Goal: Task Accomplishment & Management: Use online tool/utility

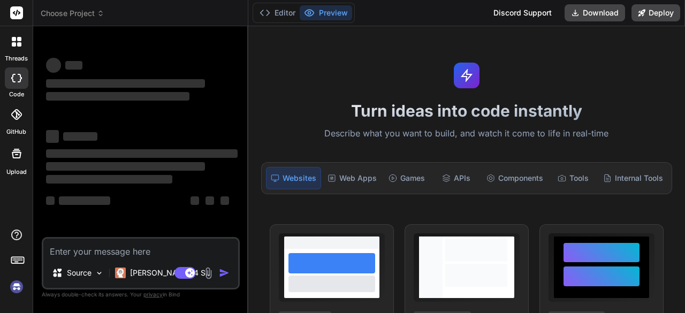
click at [171, 248] on textarea at bounding box center [140, 248] width 195 height 19
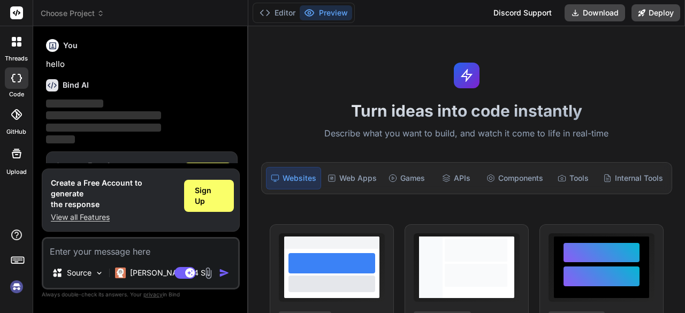
scroll to position [35, 0]
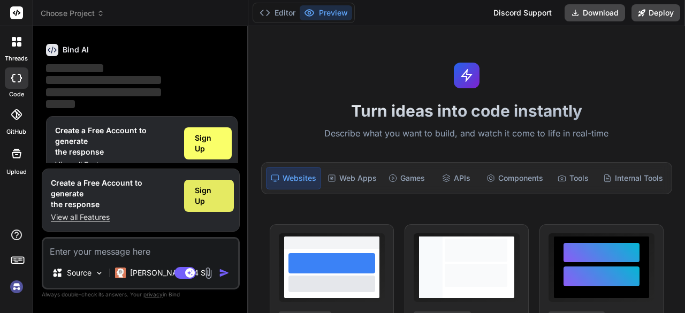
click at [206, 201] on span "Sign Up" at bounding box center [209, 195] width 28 height 21
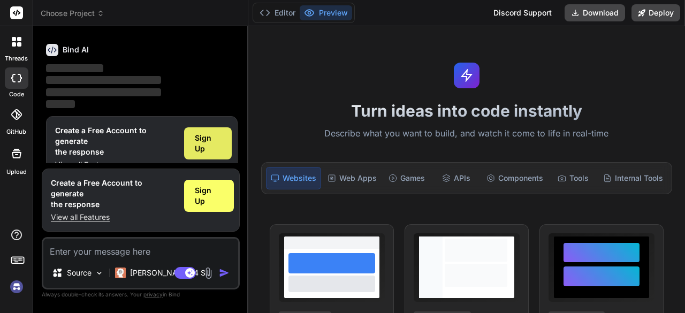
click at [210, 151] on span "Sign Up" at bounding box center [208, 143] width 26 height 21
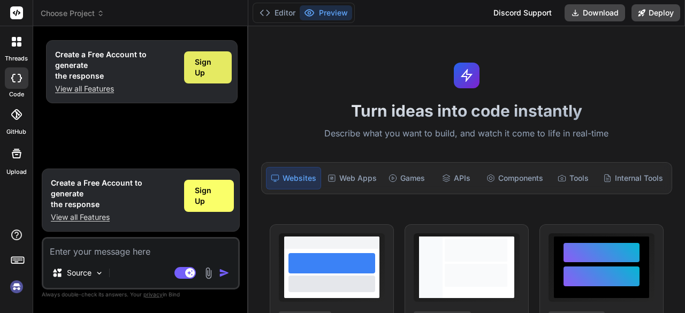
scroll to position [0, 0]
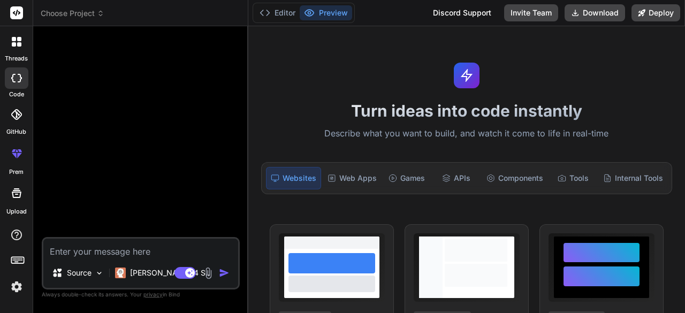
click at [80, 253] on textarea at bounding box center [140, 248] width 195 height 19
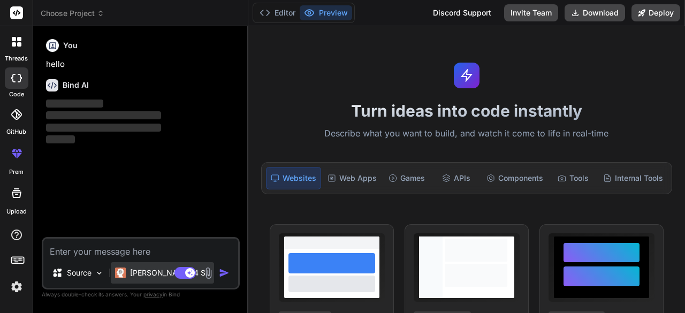
click at [153, 267] on div "Claude 4 S.." at bounding box center [162, 272] width 103 height 21
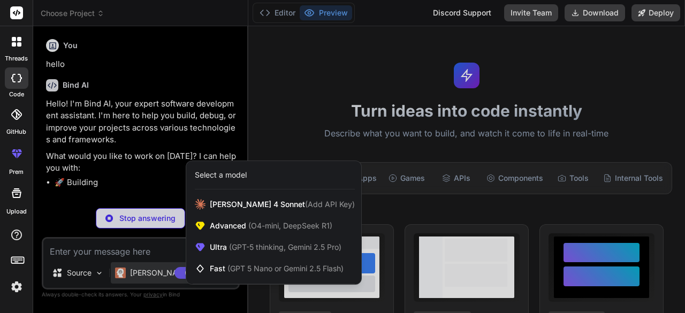
click at [100, 253] on div at bounding box center [342, 156] width 685 height 313
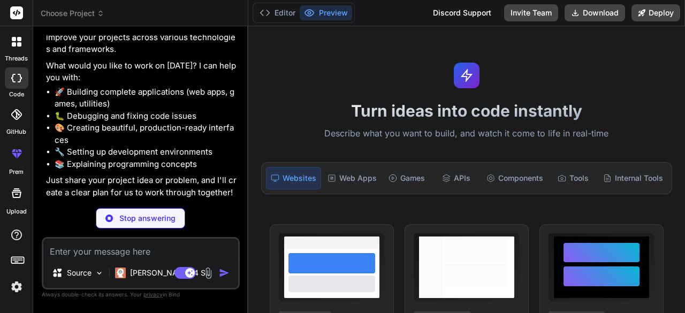
scroll to position [54, 0]
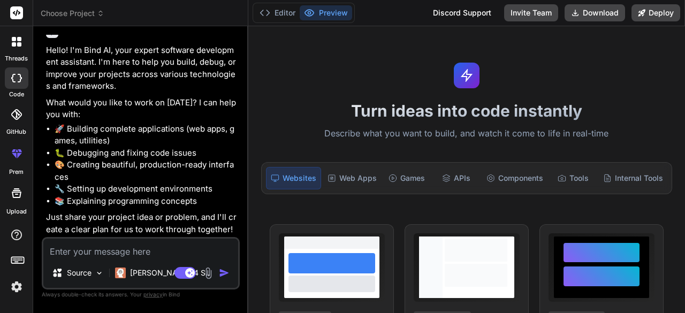
type textarea "x"
click at [151, 253] on textarea at bounding box center [140, 248] width 195 height 19
paste textarea "clone yourself [ app.emergent.sh ], copy everything desings , theme visuals and…"
type textarea "clone yourself [ app.emergent.sh ], copy everything desings , theme visuals and…"
type textarea "x"
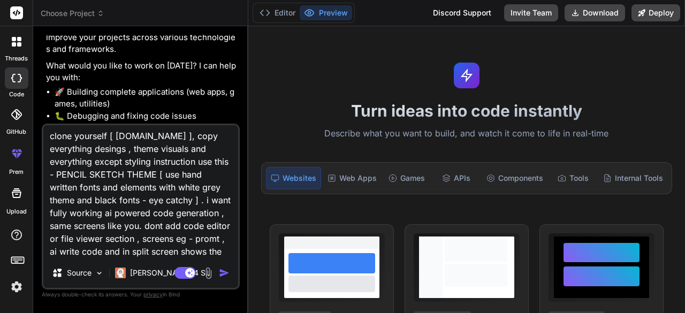
scroll to position [0, 0]
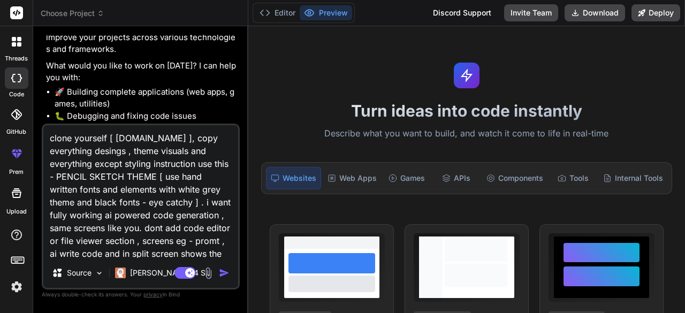
drag, startPoint x: 105, startPoint y: 137, endPoint x: 75, endPoint y: 139, distance: 30.0
click at [75, 139] on textarea "clone yourself [ app.emergent.sh ], copy everything desings , theme visuals and…" at bounding box center [140, 191] width 195 height 133
type textarea "clone f [ app.emergent.sh ], copy everything desings , theme visuals and everyt…"
type textarea "x"
type textarea "clone [ app.emergent.sh ], copy everything desings , theme visuals and everythi…"
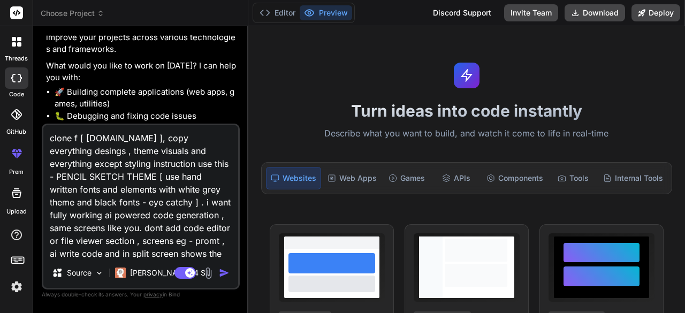
type textarea "x"
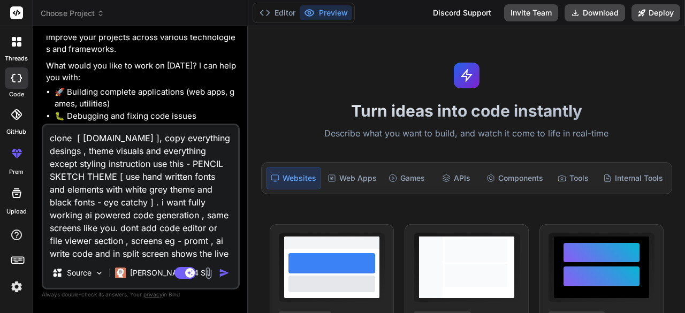
drag, startPoint x: 196, startPoint y: 162, endPoint x: 155, endPoint y: 197, distance: 53.9
click at [155, 197] on textarea "clone [ app.emergent.sh ], copy everything desings , theme visuals and everythi…" at bounding box center [140, 191] width 195 height 133
type textarea "clone [ app.emergent.sh ], copy everything desings , theme visuals and everythi…"
type textarea "x"
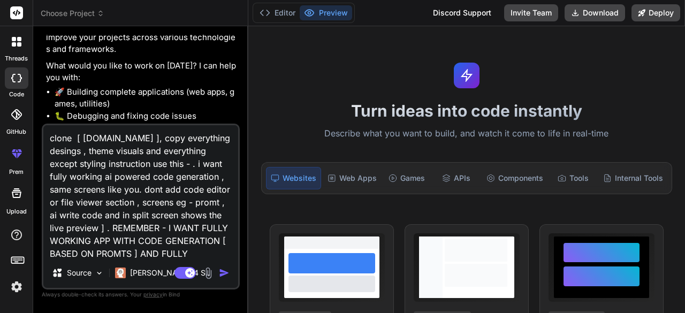
type textarea "clone [ app.emergent.sh ], copy everything desings , theme visuals and everythi…"
type textarea "x"
type textarea "clone [ app.emergent.sh ], copy everything desings , theme visuals and everythi…"
type textarea "x"
type textarea "clone [ app.emergent.sh ], copy everything desings , theme visuals and everythi…"
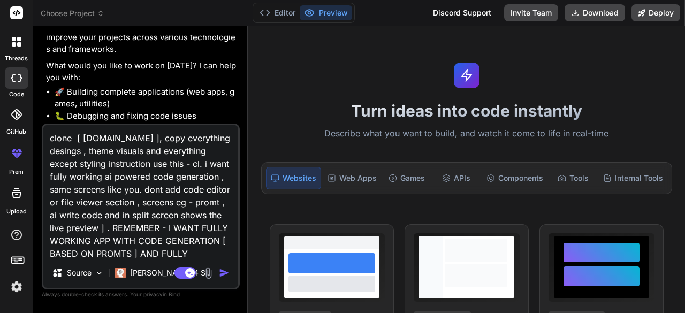
type textarea "x"
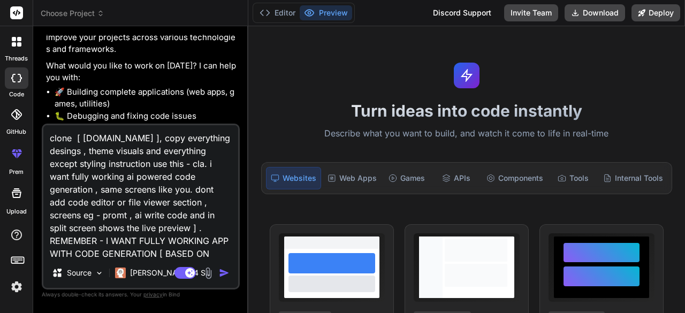
type textarea "clone [ app.emergent.sh ], copy everything desings , theme visuals and everythi…"
type textarea "x"
type textarea "clone [ app.emergent.sh ], copy everything desings , theme visuals and everythi…"
type textarea "x"
type textarea "clone [ app.emergent.sh ], copy everything desings , theme visuals and everythi…"
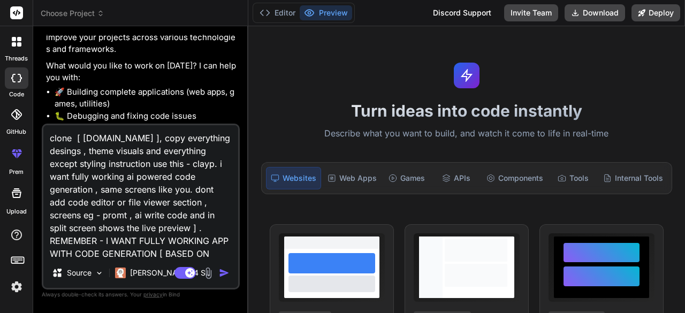
type textarea "x"
type textarea "clone [ app.emergent.sh ], copy everything desings , theme visuals and everythi…"
type textarea "x"
type textarea "clone [ app.emergent.sh ], copy everything desings , theme visuals and everythi…"
type textarea "x"
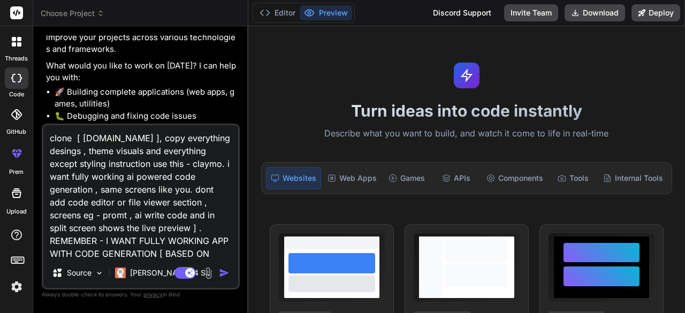
type textarea "clone [ app.emergent.sh ], copy everything desings , theme visuals and everythi…"
type textarea "x"
type textarea "clone [ app.emergent.sh ], copy everything desings , theme visuals and everythi…"
type textarea "x"
type textarea "clone [ app.emergent.sh ], copy everything desings , theme visuals and everythi…"
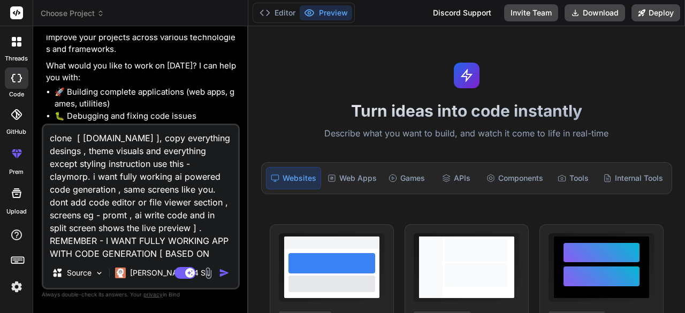
type textarea "x"
type textarea "clone [ app.emergent.sh ], copy everything desings , theme visuals and everythi…"
type textarea "x"
type textarea "clone [ app.emergent.sh ], copy everything desings , theme visuals and everythi…"
type textarea "x"
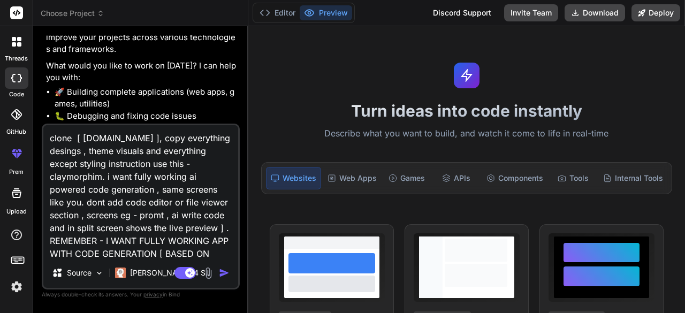
type textarea "clone [ app.emergent.sh ], copy everything desings , theme visuals and everythi…"
type textarea "x"
type textarea "clone [ app.emergent.sh ], copy everything desings , theme visuals and everythi…"
type textarea "x"
type textarea "clone [ app.emergent.sh ], copy everything desings , theme visuals and everythi…"
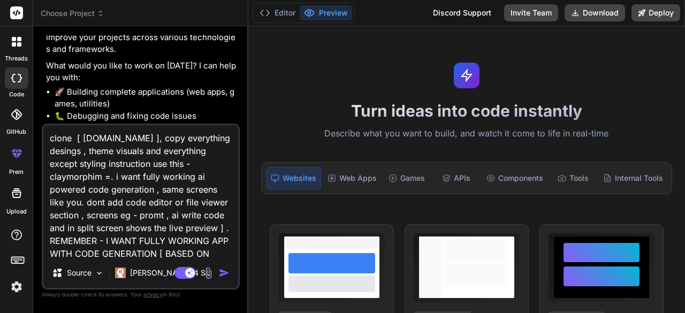
type textarea "x"
type textarea "clone [ app.emergent.sh ], copy everything desings , theme visuals and everythi…"
type textarea "x"
type textarea "clone [ app.emergent.sh ], copy everything desings , theme visuals and everythi…"
type textarea "x"
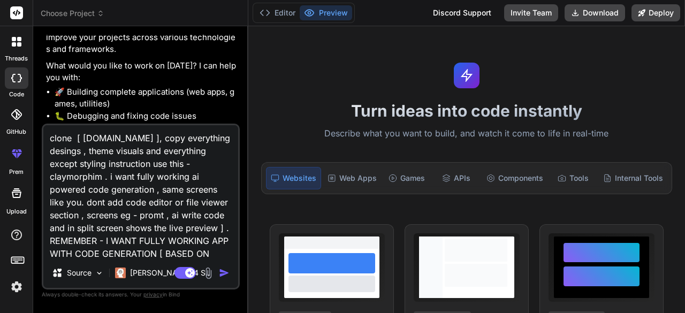
type textarea "clone [ app.emergent.sh ], copy everything desings , theme visuals and everythi…"
type textarea "x"
type textarea "clone [ app.emergent.sh ], copy everything desings , theme visuals and everythi…"
type textarea "x"
type textarea "clone [ app.emergent.sh ], copy everything desings , theme visuals and everythi…"
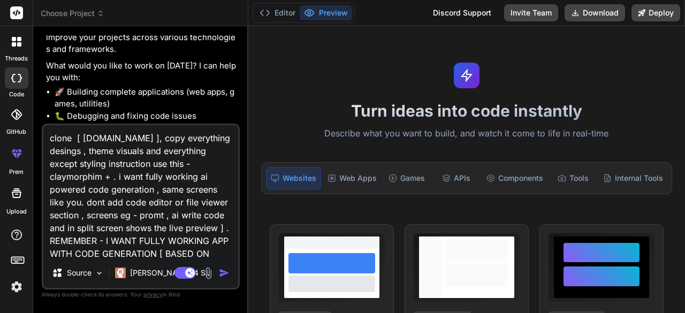
type textarea "x"
type textarea "clone [ app.emergent.sh ], copy everything desings , theme visuals and everythi…"
type textarea "x"
type textarea "clone [ app.emergent.sh ], copy everything desings , theme visuals and everythi…"
type textarea "x"
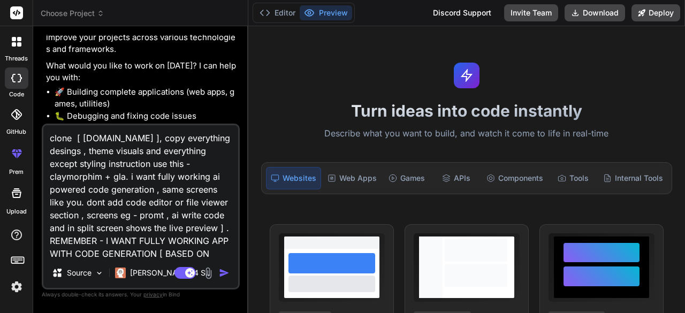
type textarea "clone [ app.emergent.sh ], copy everything desings , theme visuals and everythi…"
type textarea "x"
type textarea "clone [ app.emergent.sh ], copy everything desings , theme visuals and everythi…"
type textarea "x"
type textarea "clone [ app.emergent.sh ], copy everything desings , theme visuals and everythi…"
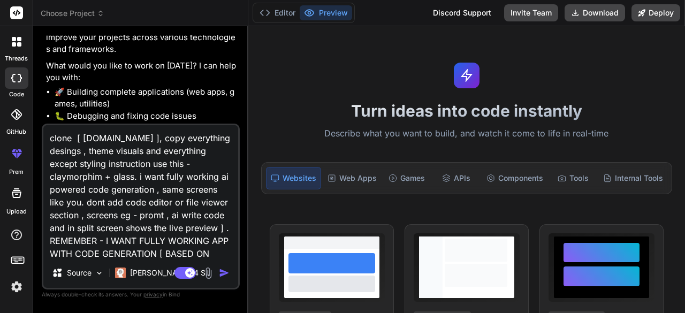
type textarea "x"
type textarea "clone [ app.emergent.sh ], copy everything desings , theme visuals and everythi…"
type textarea "x"
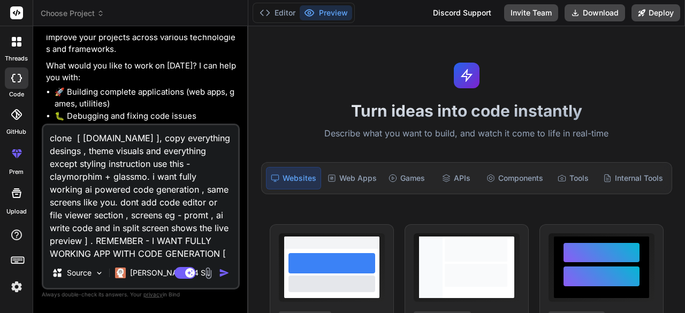
type textarea "clone [ app.emergent.sh ], copy everything desings , theme visuals and everythi…"
type textarea "x"
type textarea "clone [ app.emergent.sh ], copy everything desings , theme visuals and everythi…"
type textarea "x"
type textarea "clone [ app.emergent.sh ], copy everything desings , theme visuals and everythi…"
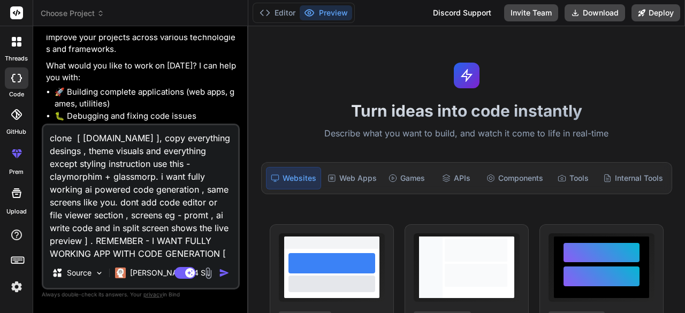
type textarea "x"
type textarea "clone [ app.emergent.sh ], copy everything desings , theme visuals and everythi…"
type textarea "x"
type textarea "clone [ app.emergent.sh ], copy everything desings , theme visuals and everythi…"
type textarea "x"
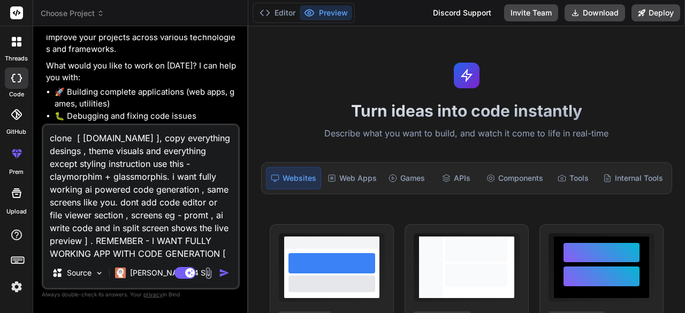
type textarea "clone [ app.emergent.sh ], copy everything desings , theme visuals and everythi…"
type textarea "x"
type textarea "clone [ app.emergent.sh ], copy everything desings , theme visuals and everythi…"
type textarea "x"
type textarea "clone [ app.emergent.sh ], copy everything desings , theme visuals and everythi…"
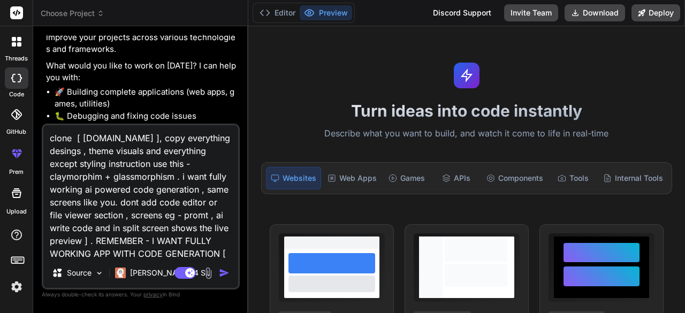
type textarea "x"
type textarea "clone [ app.emergent.sh ], copy everything desings , theme visuals and everythi…"
type textarea "x"
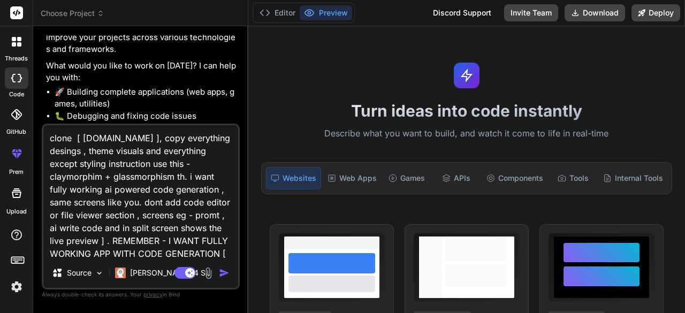
type textarea "clone [ app.emergent.sh ], copy everything desings , theme visuals and everythi…"
type textarea "x"
type textarea "clone [ app.emergent.sh ], copy everything desings , theme visuals and everythi…"
type textarea "x"
type textarea "clone [ [DOMAIN_NAME] ], copy everything desings , theme visuals and everything…"
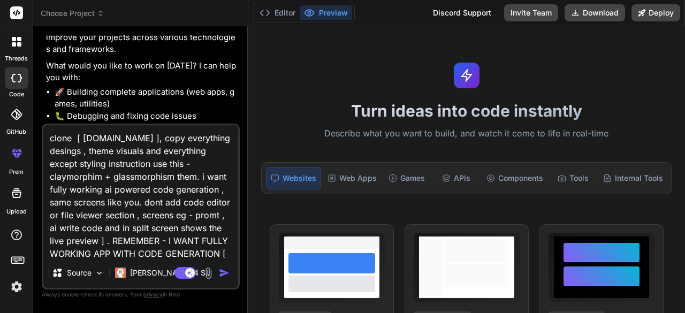
type textarea "x"
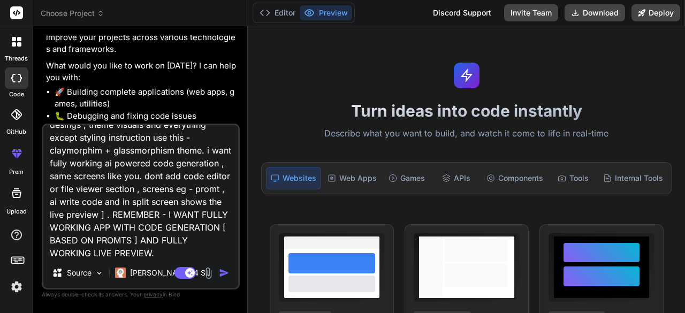
scroll to position [41, 0]
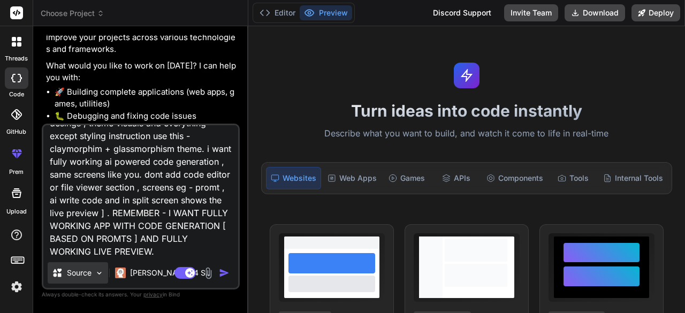
type textarea "clone [ [DOMAIN_NAME] ], copy everything desings , theme visuals and everything…"
click at [101, 270] on img at bounding box center [99, 273] width 9 height 9
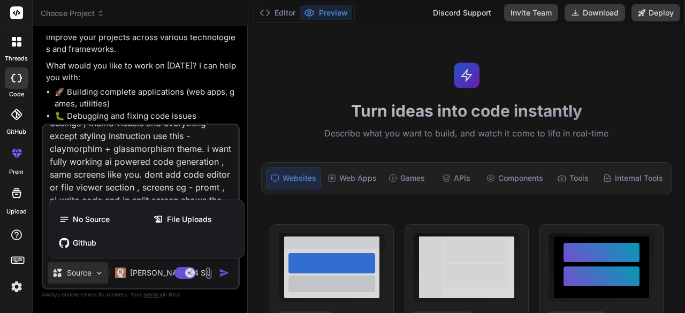
click at [220, 271] on div at bounding box center [342, 156] width 685 height 313
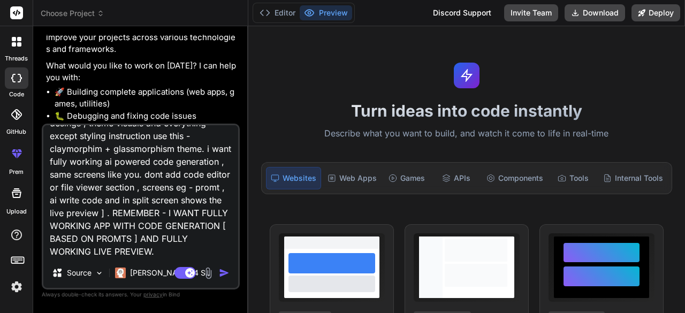
click at [222, 272] on img "button" at bounding box center [224, 273] width 11 height 11
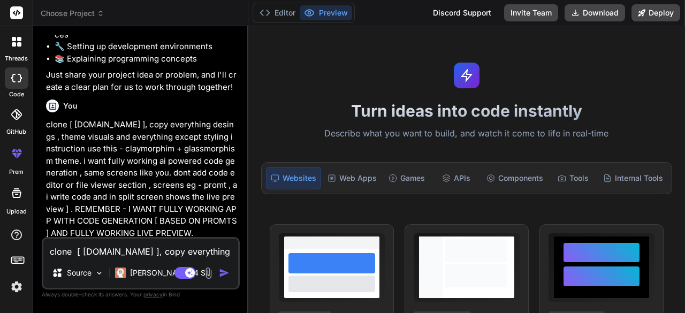
scroll to position [256, 0]
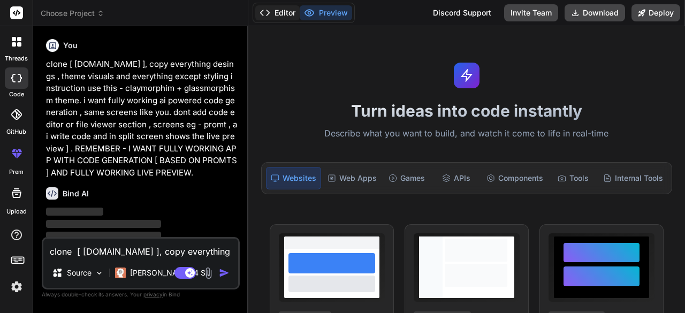
click at [281, 8] on button "Editor" at bounding box center [277, 12] width 44 height 15
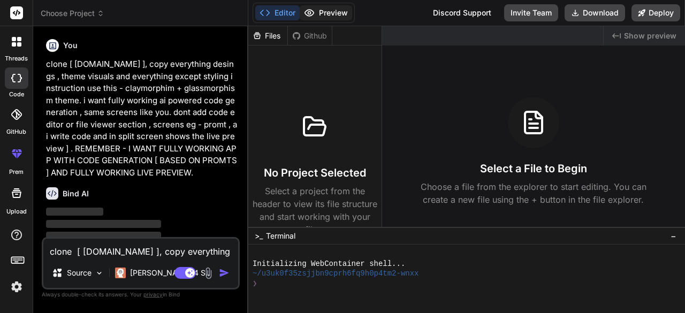
click at [324, 17] on button "Preview" at bounding box center [326, 12] width 52 height 15
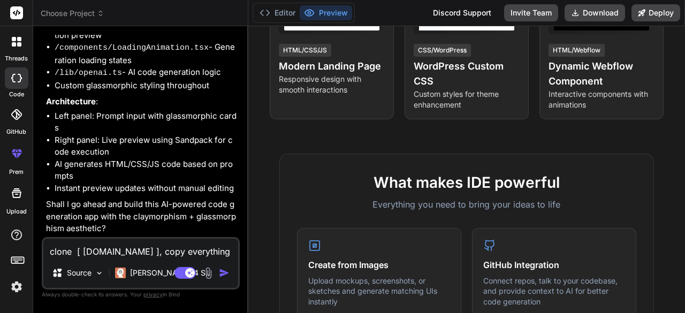
scroll to position [673, 0]
click at [115, 246] on textarea "clone [ [DOMAIN_NAME] ], copy everything desings , theme visuals and everything…" at bounding box center [140, 248] width 195 height 19
type textarea "x"
type textarea "y"
type textarea "x"
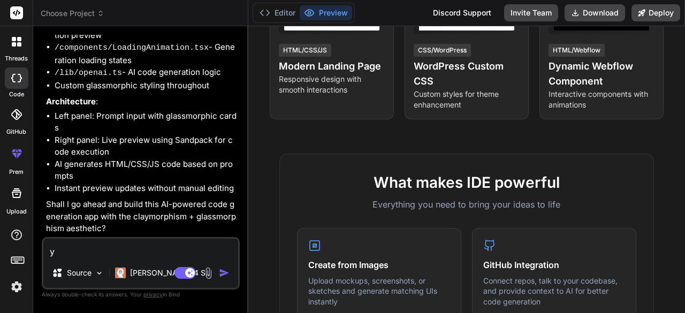
type textarea "ye"
type textarea "x"
type textarea "yes"
type textarea "x"
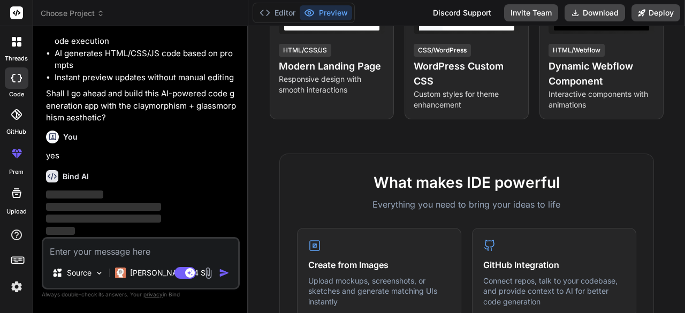
scroll to position [784, 0]
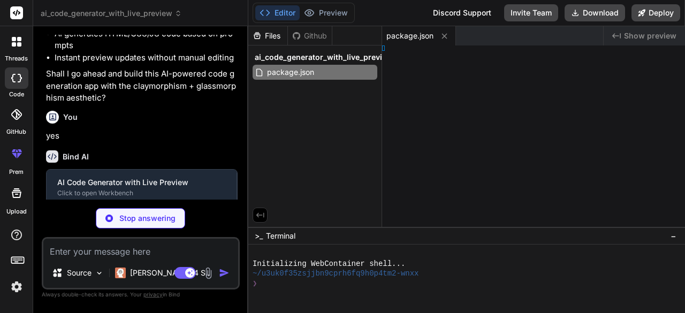
type textarea "x"
type textarea "fig;"
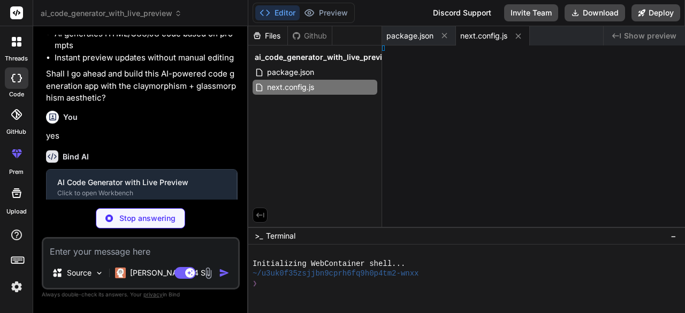
type textarea "x"
type textarea "], };"
type textarea "x"
type textarea ", }, };"
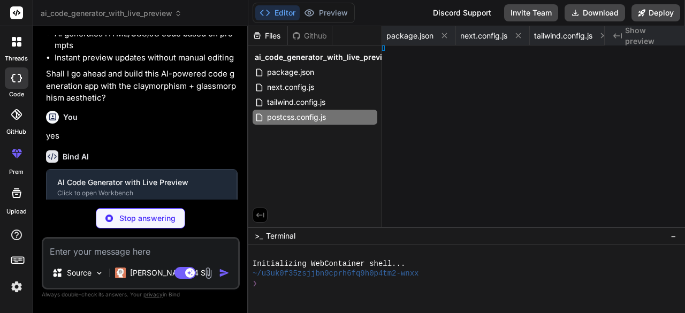
type textarea "x"
type textarea "s"] }"
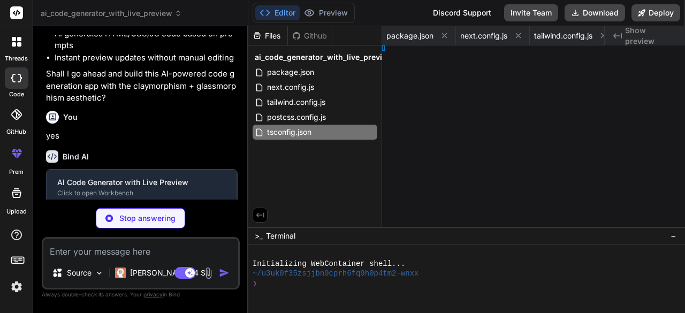
type textarea "x"
type textarea "); } }"
type textarea "x"
type textarea "; } }"
type textarea "x"
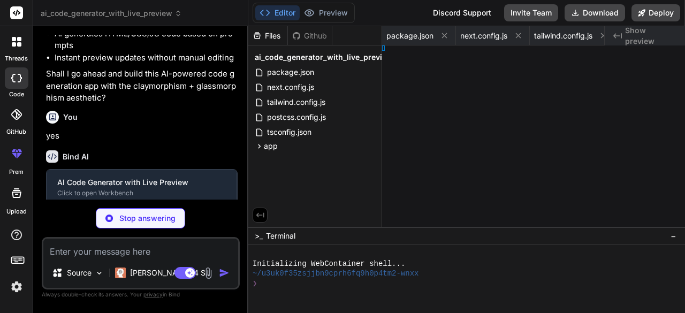
type textarea "ml> ) }"
type textarea "x"
type textarea "div> ); }"
type textarea "x"
type textarea "}"
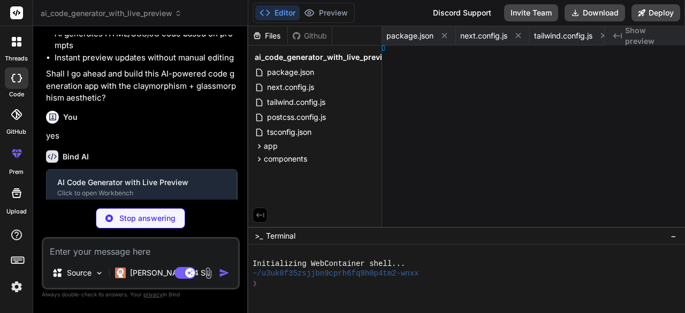
type textarea "x"
type textarea "); }"
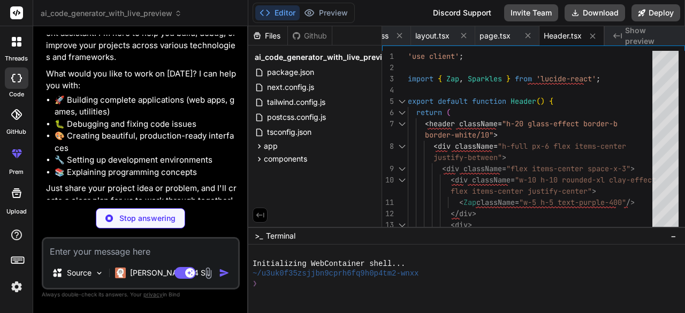
scroll to position [214, 0]
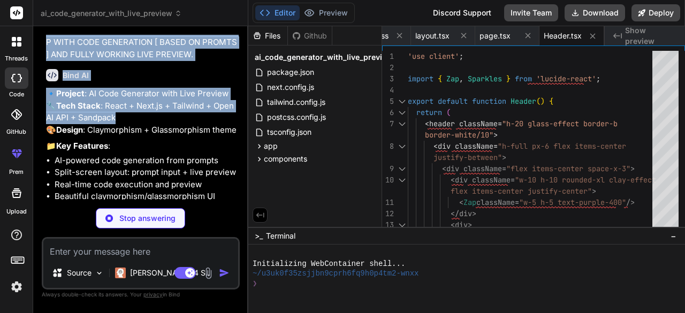
drag, startPoint x: 45, startPoint y: 106, endPoint x: 136, endPoint y: 135, distance: 95.4
click at [136, 135] on div "You hello Bind AI Hello! I'm Bind AI, your expert software development assistan…" at bounding box center [141, 174] width 198 height 278
type textarea "x"
type textarea "</div> )} </div> ); }"
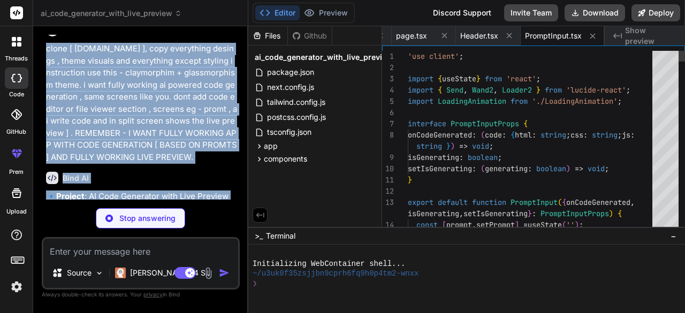
scroll to position [268, 0]
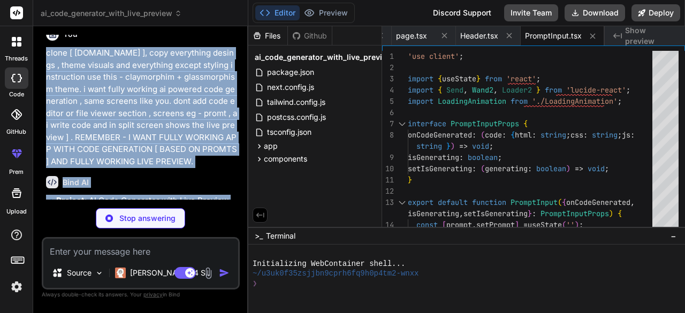
click at [190, 165] on p "clone [ [DOMAIN_NAME] ], copy everything desings , theme visuals and everything…" at bounding box center [142, 107] width 192 height 120
click at [171, 180] on div "Bind AI" at bounding box center [142, 182] width 192 height 12
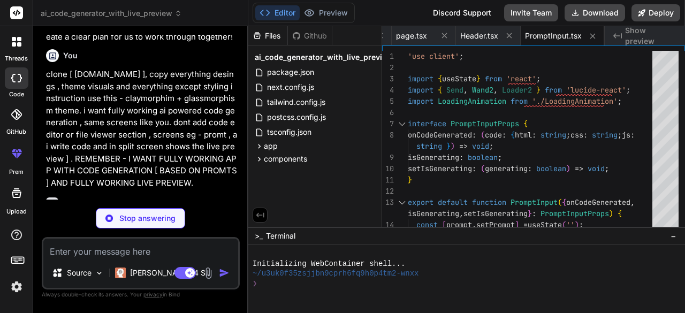
scroll to position [214, 0]
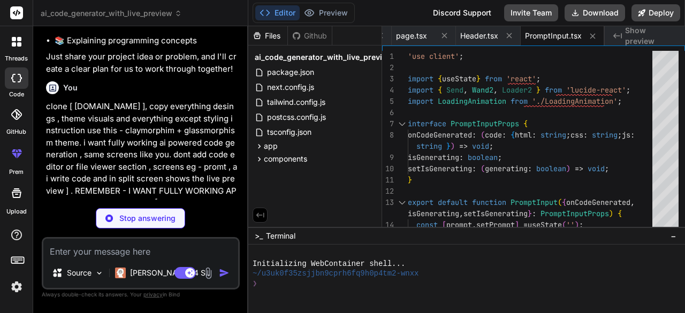
drag, startPoint x: 184, startPoint y: 163, endPoint x: 43, endPoint y: 108, distance: 151.6
click at [43, 108] on div "You hello Bind AI Hello! I'm Bind AI, your expert software development assistan…" at bounding box center [141, 174] width 198 height 278
copy p "clone [ [DOMAIN_NAME] ], copy everything desings , theme visuals and everything…"
type textarea "x"
type textarea "span> </div> <div className="text-xs opacity-70"> Last updated: {new Date().toL…"
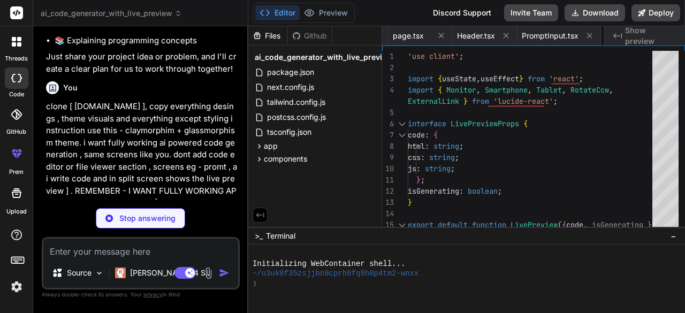
type textarea "x"
type textarea "</div> </div> </div> ); }"
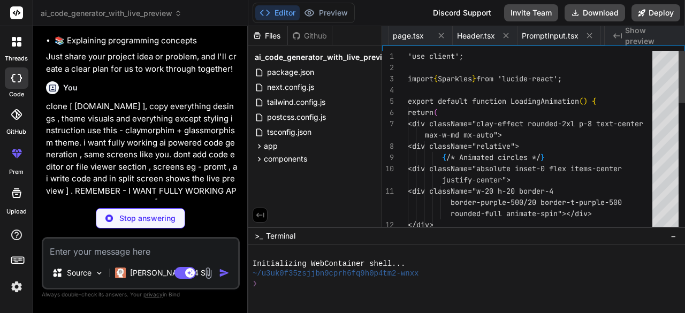
scroll to position [0, 697]
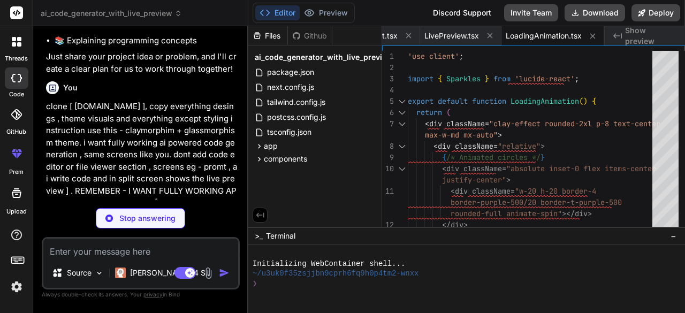
type textarea "x"
type textarea "error' }, { status: 500 }); } }"
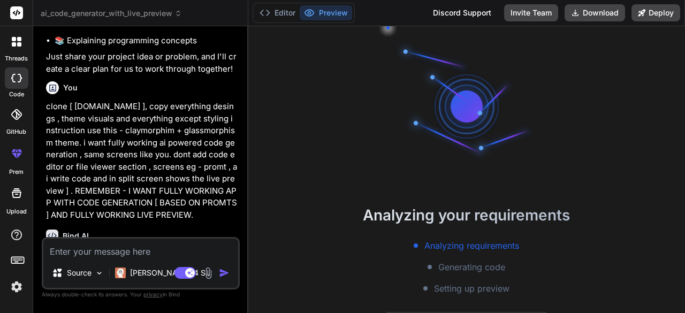
scroll to position [40, 0]
click at [203, 219] on p "clone [ [DOMAIN_NAME] ], copy everything desings , theme visuals and everything…" at bounding box center [142, 161] width 192 height 120
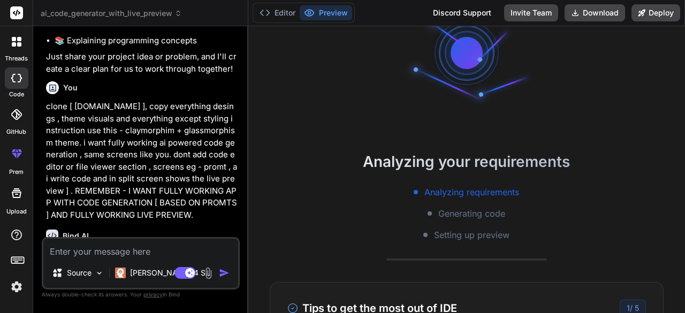
scroll to position [0, 0]
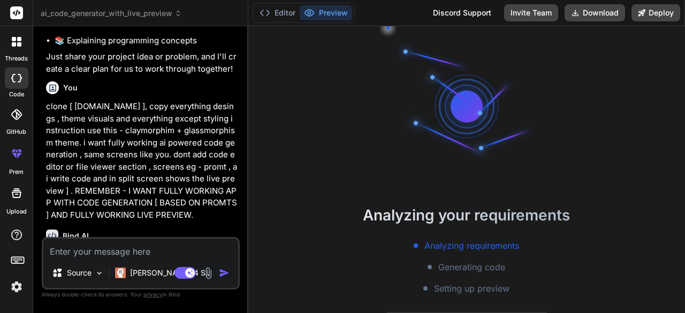
type textarea "x"
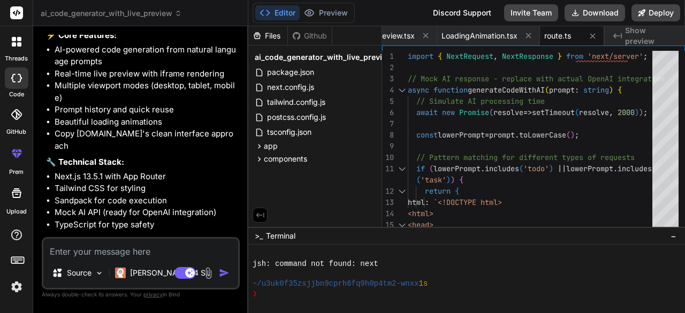
scroll to position [1443, 0]
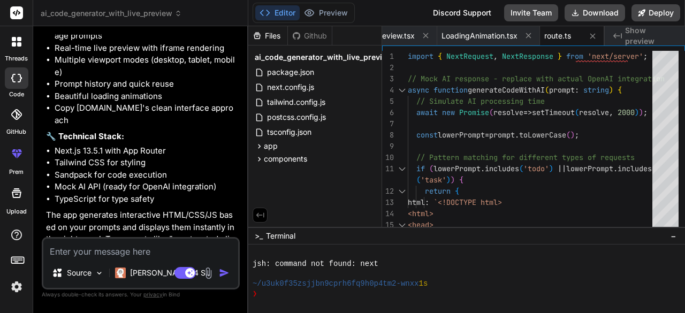
click at [89, 245] on textarea at bounding box center [140, 248] width 195 height 19
click at [116, 247] on textarea at bounding box center [140, 248] width 195 height 19
type textarea "n"
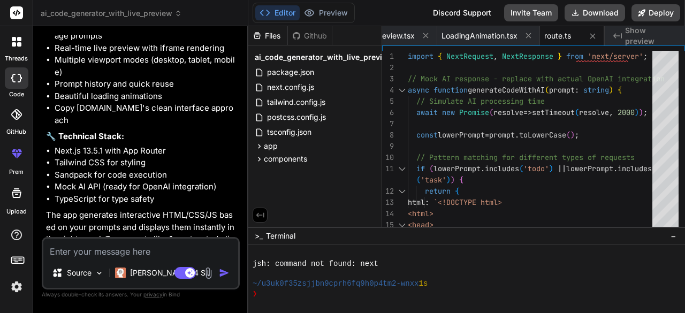
type textarea "x"
type textarea "no"
type textarea "x"
type textarea "not"
type textarea "x"
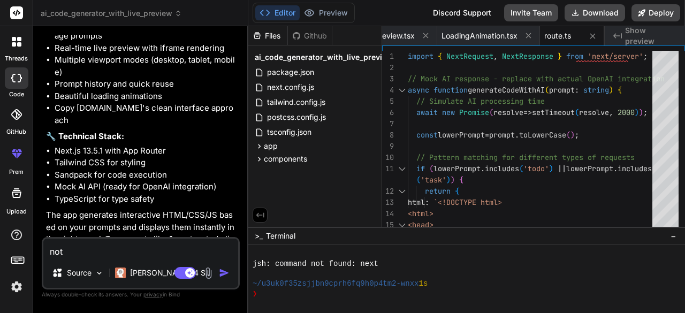
type textarea "not"
type textarea "x"
type textarea "not w"
type textarea "x"
type textarea "not wo"
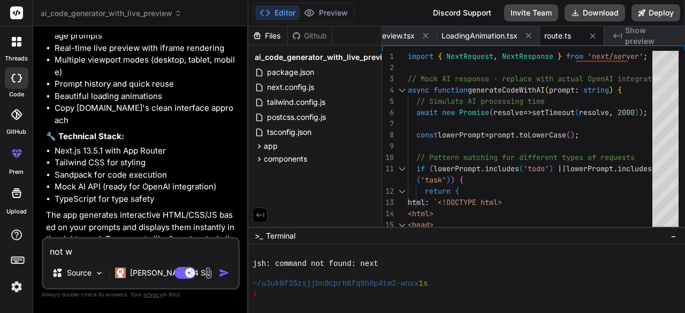
type textarea "x"
type textarea "not wor"
type textarea "x"
type textarea "not work"
type textarea "x"
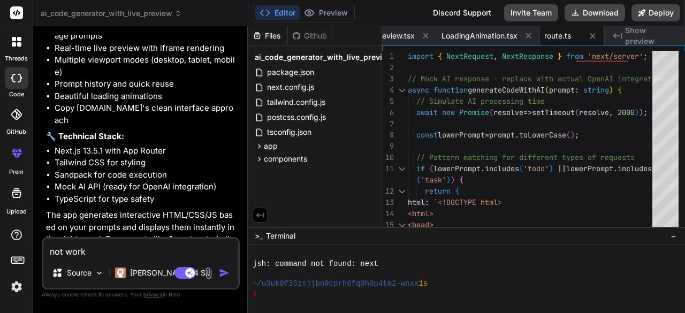
type textarea "not worki"
type textarea "x"
type textarea "not workin"
type textarea "x"
type textarea "not working"
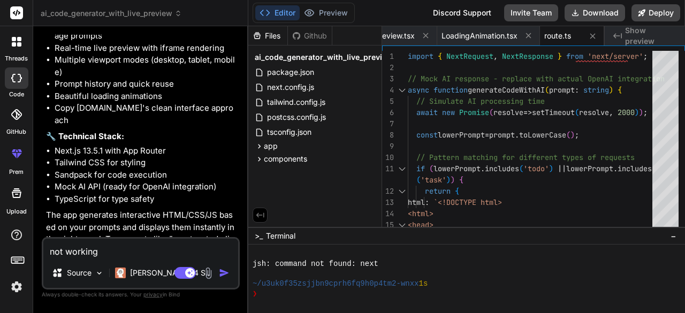
type textarea "x"
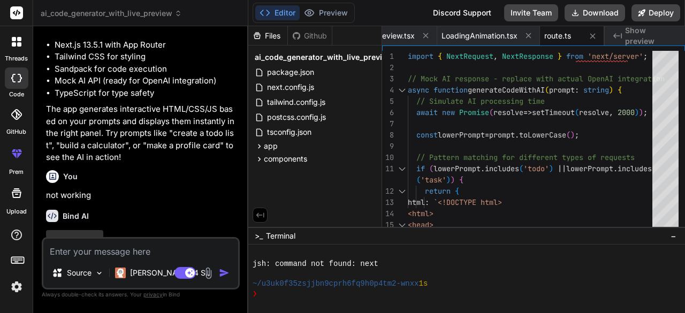
scroll to position [1553, 0]
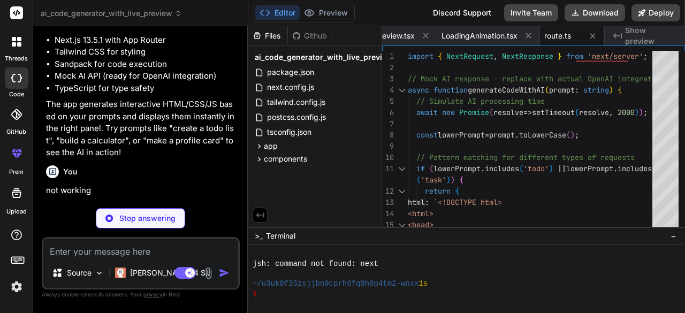
type textarea "x"
type textarea ""autoprefixer": "^10.4.16", "eslint": "^8.51.0", "eslint-config-next": "13.5.1"…"
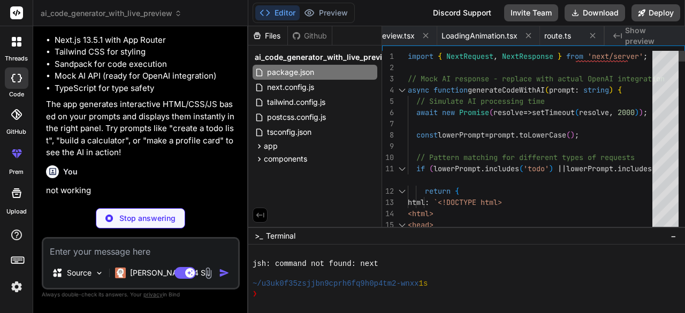
type textarea "x"
type textarea "/** @type {import('next').NextConfig} */ const nextConfig = { experimental: { a…"
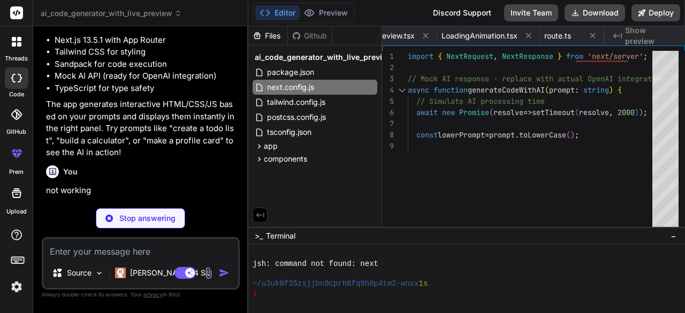
type textarea "x"
type textarea "}, }, plugins: [], };"
type textarea "x"
type textarea "module.exports = { plugins: { tailwindcss: {}, autoprefixer: {}, }, };"
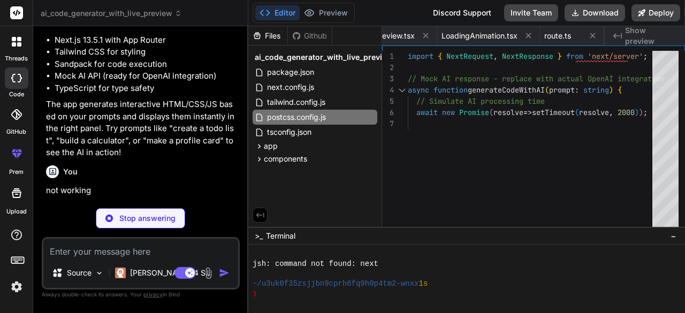
type textarea "x"
type textarea ""baseUrl": ".", "paths": { "@/*": ["./*"] } }, "include": ["next-env.d.ts", "**…"
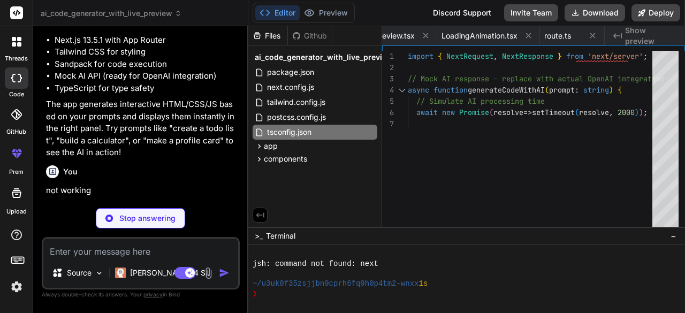
type textarea "x"
type textarea "} }"
type textarea "x"
type textarea "}"
type textarea "x"
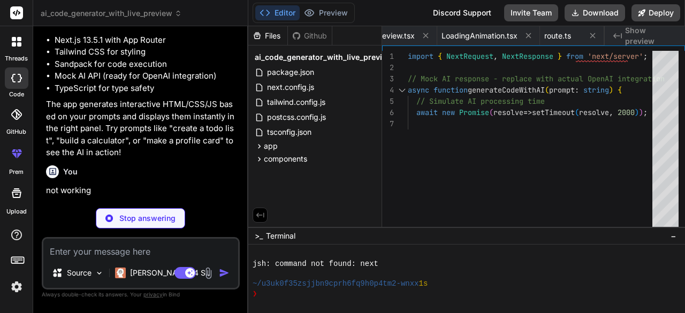
type textarea "</div> </div> </div> </div> )} </div> ); }"
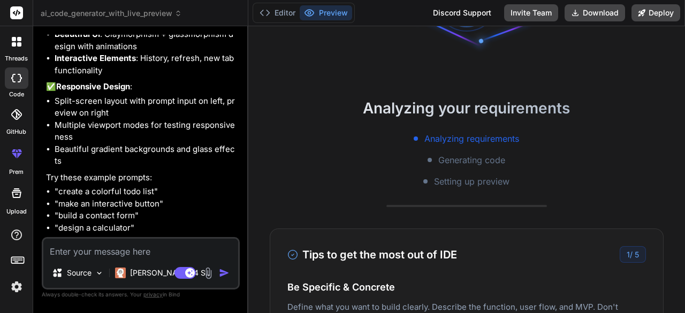
scroll to position [479, 0]
type textarea "x"
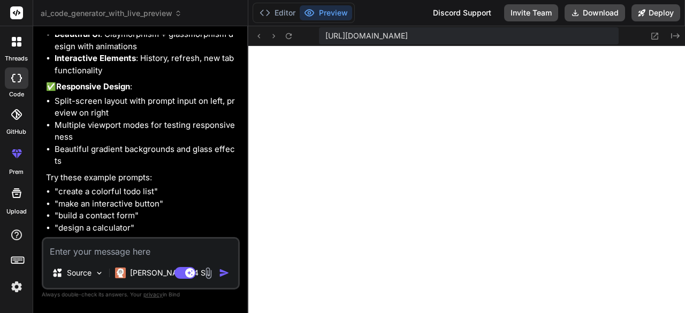
scroll to position [829, 0]
click at [653, 37] on icon at bounding box center [655, 36] width 7 height 7
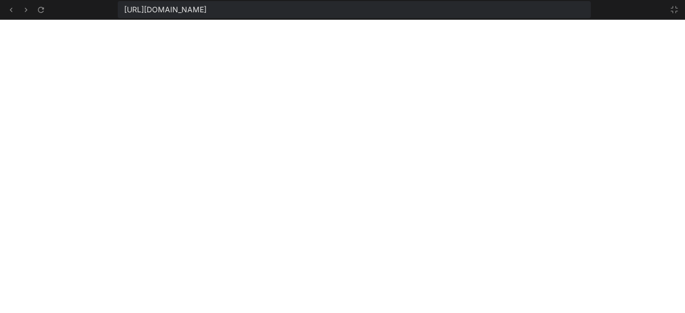
drag, startPoint x: 164, startPoint y: 7, endPoint x: 247, endPoint y: 7, distance: 83.5
click at [164, 7] on span "https://u3uk0f35zsjjbn9cprh6fq9h0p4tm2-wnxx--3000--96435430.local-corp.webconta…" at bounding box center [165, 9] width 82 height 11
click at [207, 8] on span "https://u3uk0f35zsjjbn9cprh6fq9h0p4tm2-wnxx--3000--96435430.local-corp.webconta…" at bounding box center [165, 9] width 82 height 11
drag, startPoint x: 476, startPoint y: 9, endPoint x: 467, endPoint y: 10, distance: 8.6
click at [207, 9] on span "https://u3uk0f35zsjjbn9cprh6fq9h0p4tm2-wnxx--3000--96435430.local-corp.webconta…" at bounding box center [165, 9] width 82 height 11
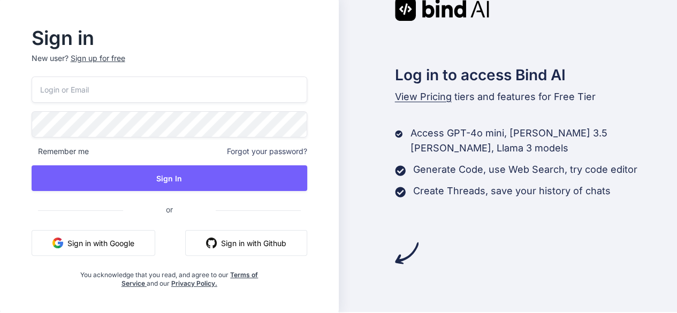
scroll to position [1, 0]
click at [133, 241] on button "Sign in with Google" at bounding box center [94, 243] width 124 height 26
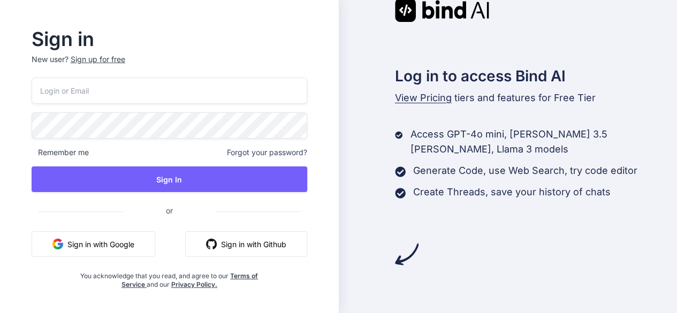
click at [97, 58] on div "Sign up for free" at bounding box center [98, 59] width 55 height 11
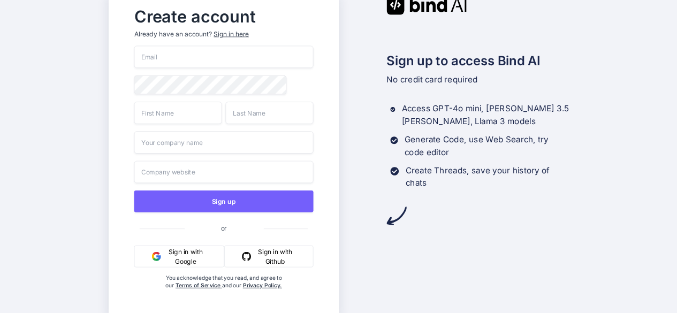
click at [244, 56] on input "email" at bounding box center [223, 57] width 179 height 22
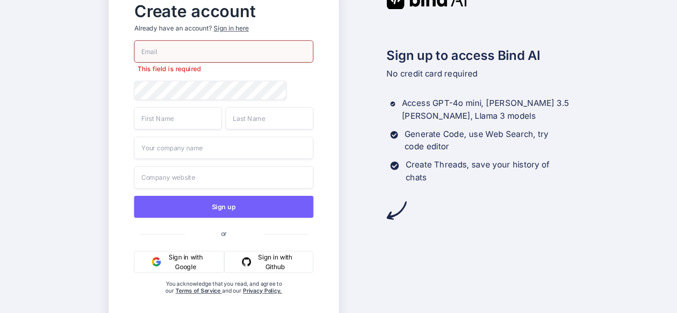
click at [224, 51] on input "email" at bounding box center [223, 51] width 179 height 22
paste input "xilake5788@camjoint.com"
type input "xilake5788@camjoint.com"
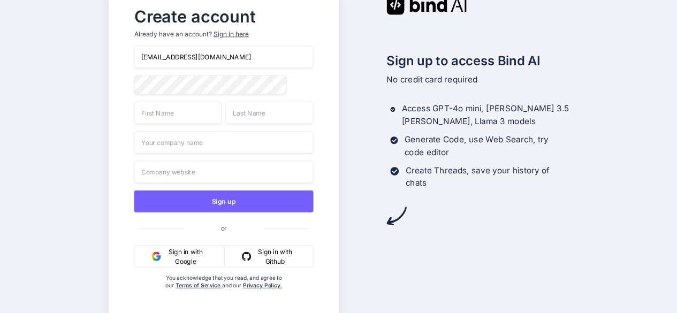
click at [154, 111] on input "text" at bounding box center [178, 113] width 88 height 22
type input "cxcxc"
click at [254, 110] on input "text" at bounding box center [269, 113] width 88 height 22
type input "xcc"
click at [225, 145] on input "text" at bounding box center [223, 142] width 179 height 22
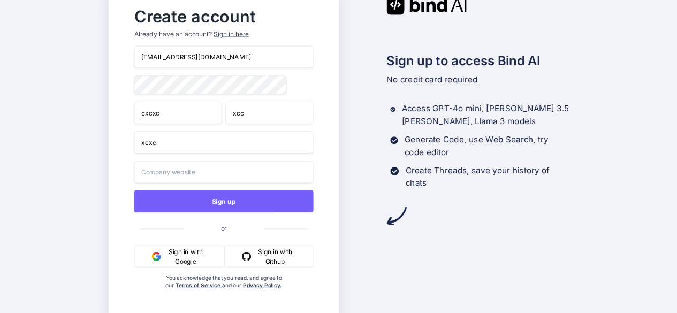
type input "xcxc"
click at [200, 174] on input "text" at bounding box center [223, 172] width 179 height 22
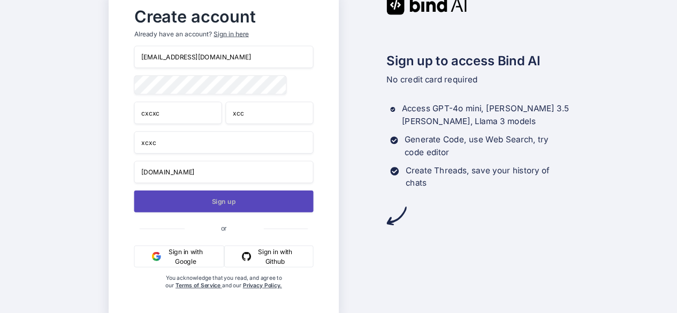
type input "idk.com"
click at [228, 202] on button "Sign up" at bounding box center [223, 201] width 179 height 22
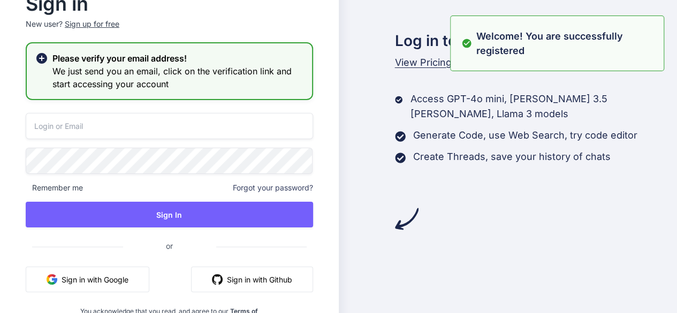
type input "xilake5788@camjoint.com"
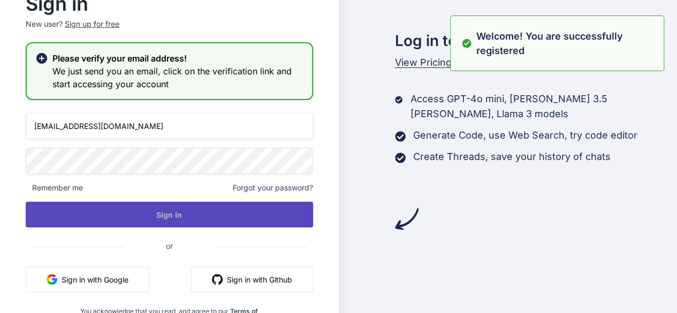
click at [213, 223] on button "Sign In" at bounding box center [169, 215] width 287 height 26
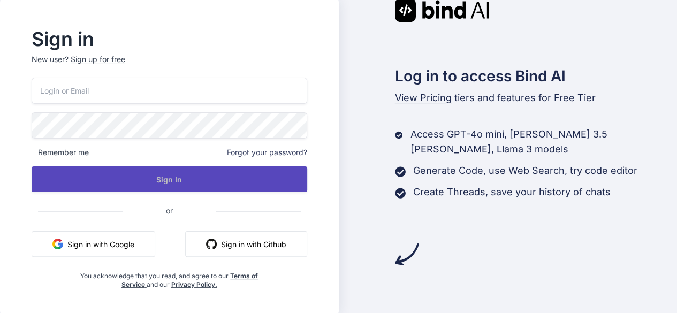
type input "[EMAIL_ADDRESS][DOMAIN_NAME]"
click at [218, 173] on button "Sign In" at bounding box center [170, 179] width 276 height 26
click at [233, 182] on button "Sign In" at bounding box center [170, 179] width 276 height 26
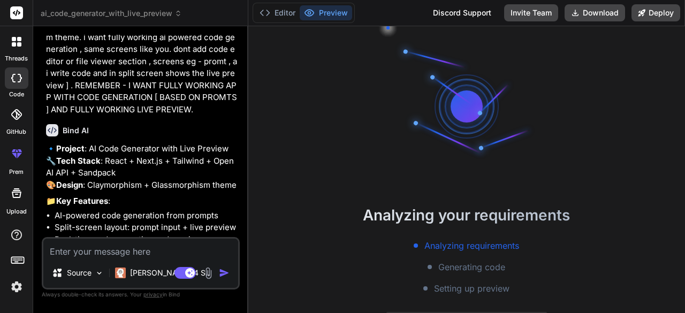
scroll to position [268, 0]
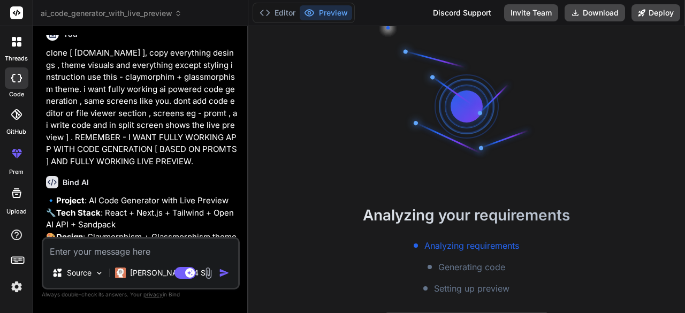
drag, startPoint x: 183, startPoint y: 165, endPoint x: 42, endPoint y: 54, distance: 179.8
click at [42, 54] on div "You hello Bind AI Hello! I'm Bind AI, your expert software development assistan…" at bounding box center [141, 174] width 198 height 278
copy p "clone [ app.emergent.sh ], copy everything desings , theme visuals and everythi…"
type textarea "x"
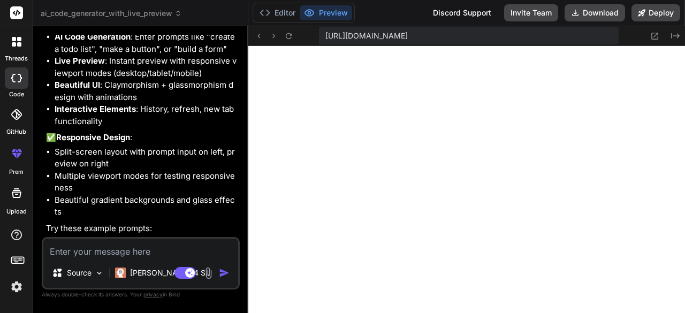
scroll to position [2201, 0]
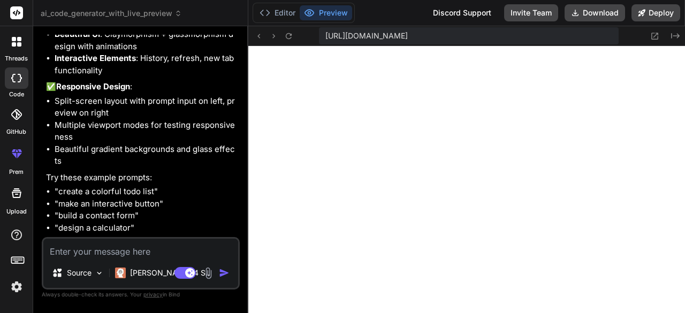
click at [140, 249] on textarea at bounding box center [140, 248] width 195 height 19
click at [292, 33] on icon at bounding box center [288, 36] width 9 height 9
click at [143, 256] on textarea at bounding box center [140, 248] width 195 height 19
click at [103, 249] on textarea at bounding box center [140, 248] width 195 height 19
type textarea "a"
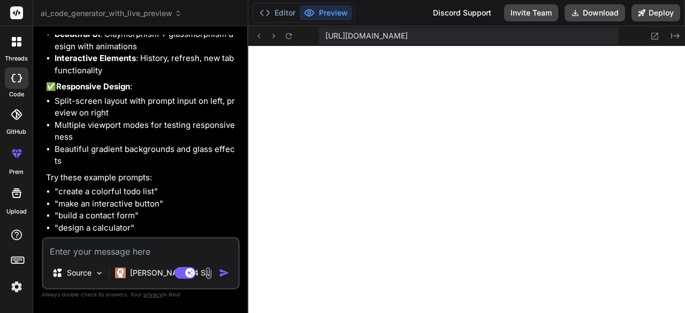
type textarea "x"
type textarea "ad"
type textarea "x"
type textarea "add"
type textarea "x"
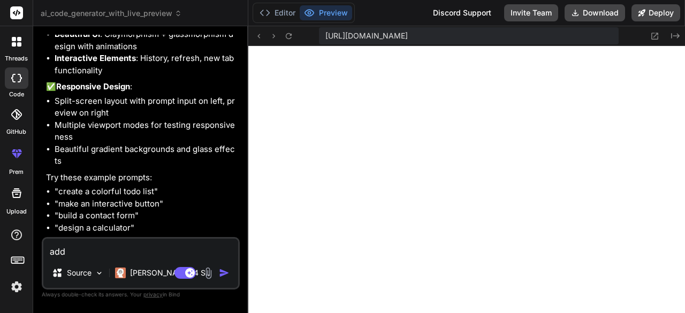
type textarea "add"
type textarea "x"
type textarea "add t"
type textarea "x"
type textarea "add th"
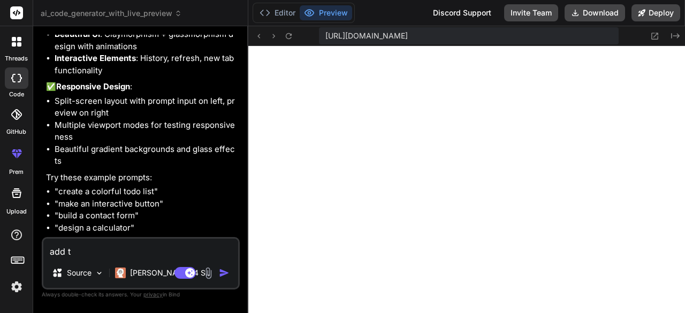
type textarea "x"
type textarea "add thi"
type textarea "x"
type textarea "add this"
type textarea "x"
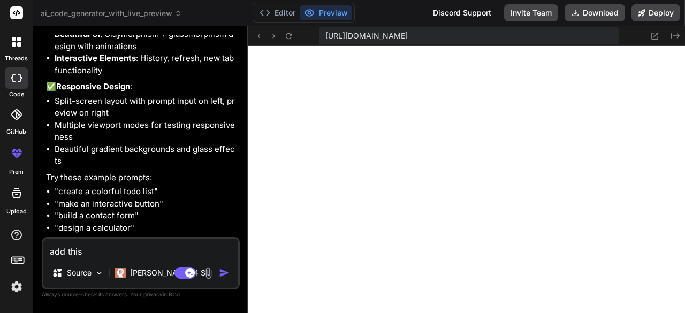
type textarea "add this"
type textarea "x"
type textarea "add this a"
type textarea "x"
type textarea "add this ap"
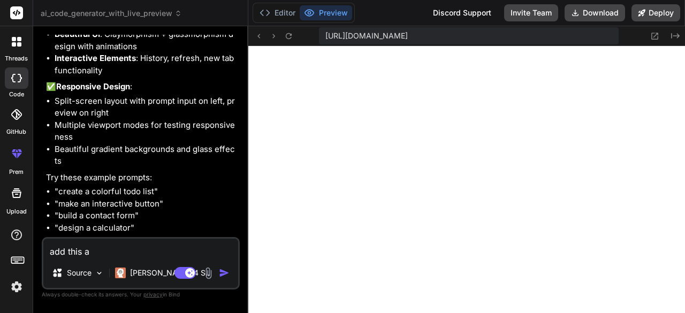
type textarea "x"
type textarea "add this api"
type textarea "x"
type textarea "add this api"
type textarea "x"
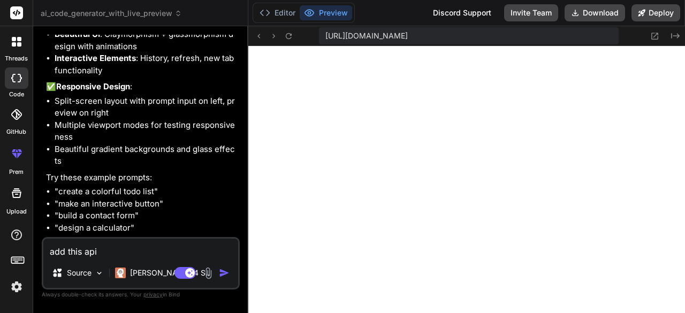
type textarea "add this api -"
type textarea "x"
type textarea "add this api -"
type textarea "x"
type textarea "add this api -"
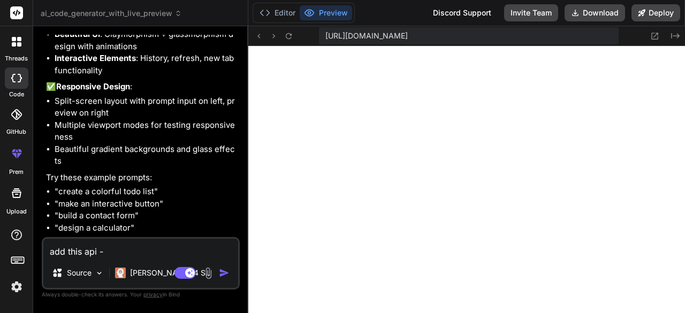
type textarea "x"
type textarea "add this api"
type textarea "x"
type textarea "add this api ,"
type textarea "x"
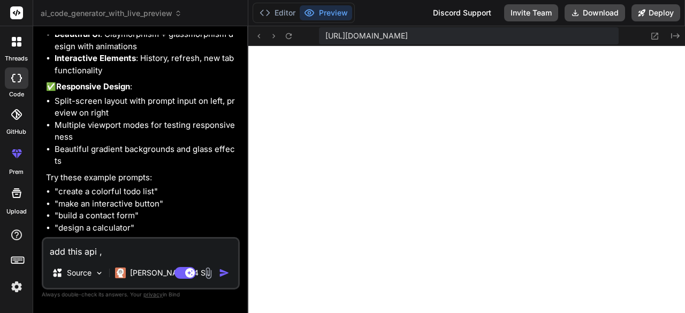
type textarea "add this api ,"
type textarea "x"
paste textarea "sk-5678efgh5678efgh5678efgh5678efgh5678efgh"
type textarea "add this api , sk-5678efgh5678efgh5678efgh5678efgh5678efgh"
type textarea "x"
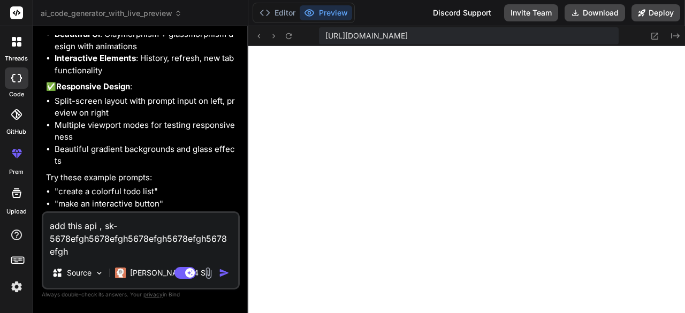
type textarea "add this api , sk-5678efgh5678efgh5678efgh5678efgh5678efgh"
click at [222, 271] on img "button" at bounding box center [224, 273] width 11 height 11
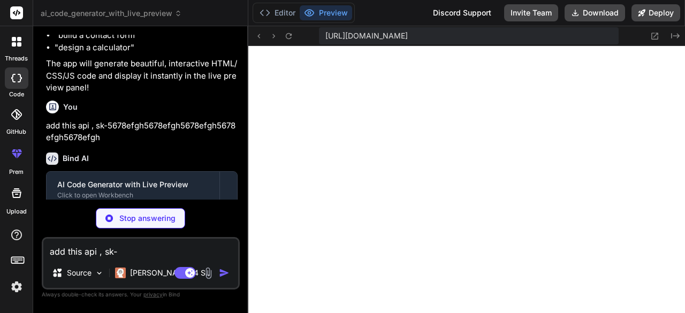
scroll to position [2382, 0]
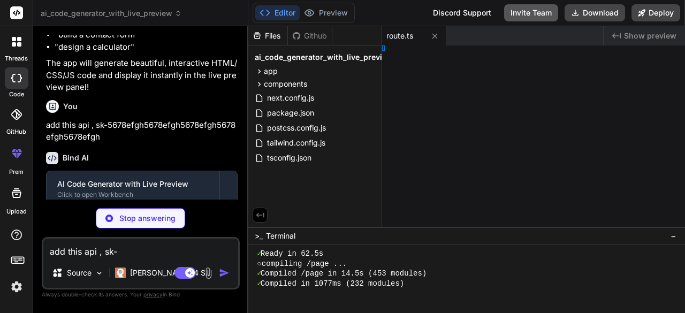
type textarea "x"
type textarea "); }"
type textarea "x"
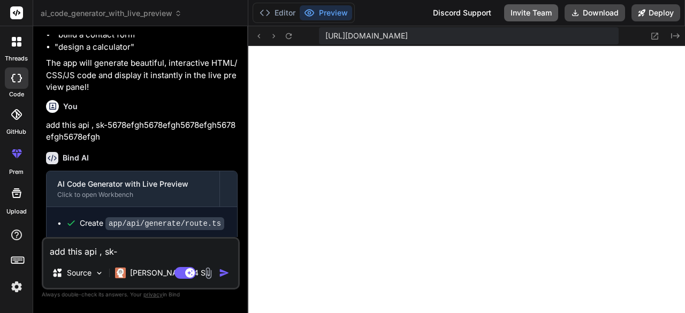
type textarea ")} </div> ); }"
type textarea "x"
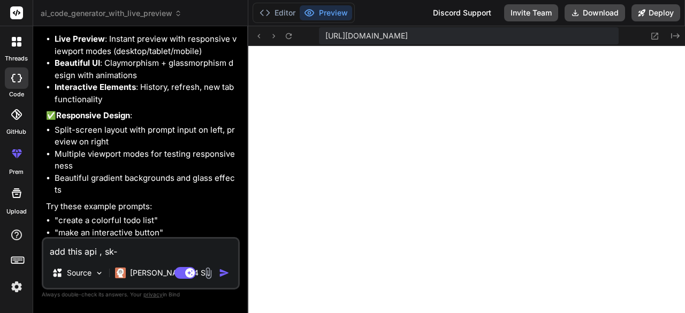
scroll to position [2168, 0]
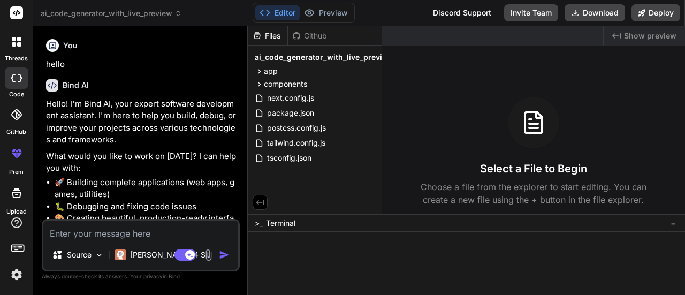
type textarea "x"
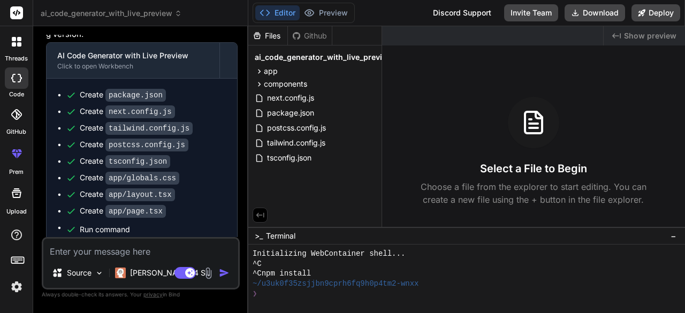
scroll to position [1815, 0]
